Goal: Check status: Check status

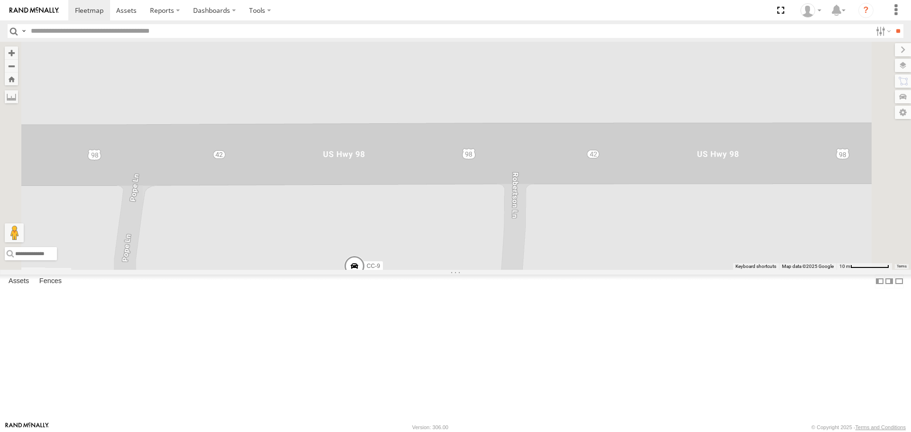
click at [365, 282] on span at bounding box center [354, 269] width 21 height 26
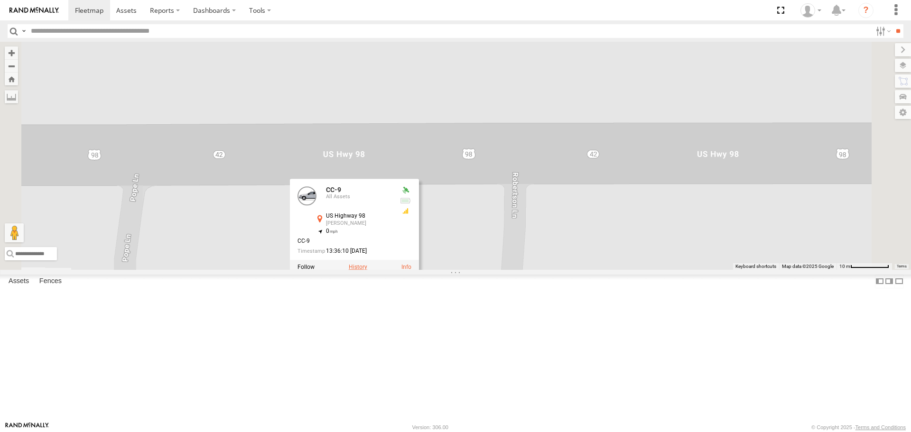
click at [367, 271] on label at bounding box center [358, 267] width 19 height 7
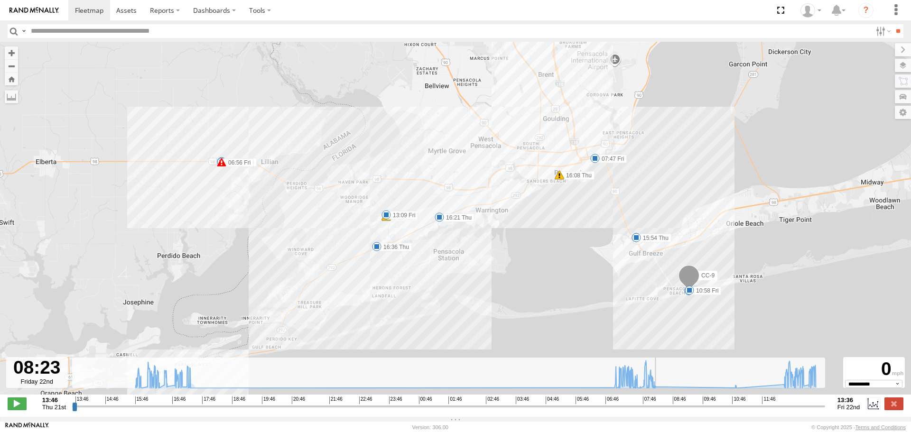
drag, startPoint x: 75, startPoint y: 413, endPoint x: 659, endPoint y: 410, distance: 583.4
click at [659, 410] on input "range" at bounding box center [448, 406] width 753 height 9
drag, startPoint x: 660, startPoint y: 412, endPoint x: 825, endPoint y: 405, distance: 165.3
type input "**********"
click at [825, 405] on input "range" at bounding box center [448, 406] width 753 height 9
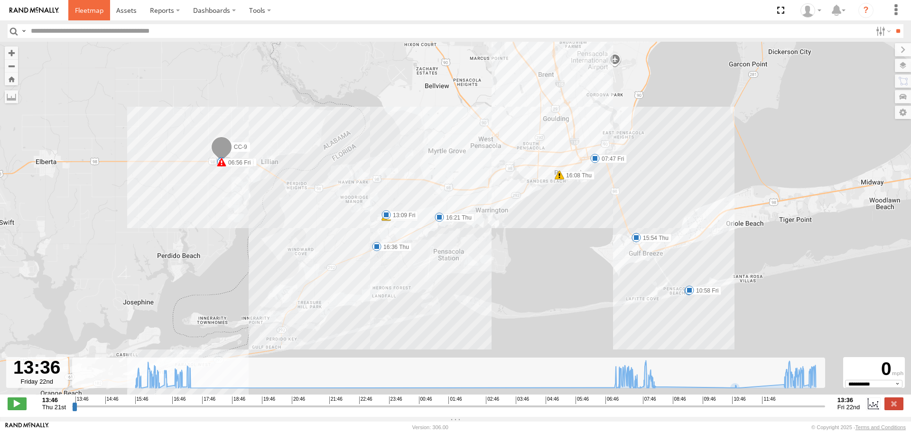
click at [81, 9] on span at bounding box center [89, 10] width 28 height 9
